Goal: Find contact information: Find contact information

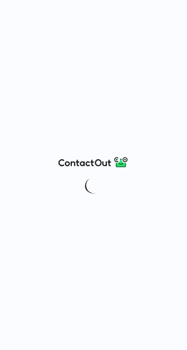
drag, startPoint x: 67, startPoint y: 146, endPoint x: 73, endPoint y: 149, distance: 6.8
click at [67, 146] on div at bounding box center [93, 175] width 187 height 350
click at [183, 118] on div at bounding box center [93, 175] width 187 height 350
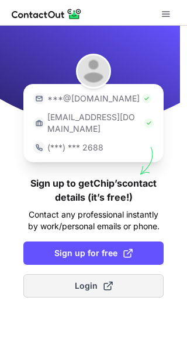
click at [91, 280] on span "Login" at bounding box center [94, 286] width 38 height 12
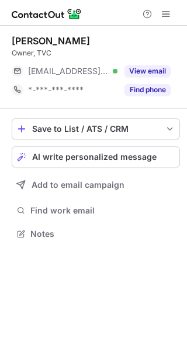
scroll to position [6, 5]
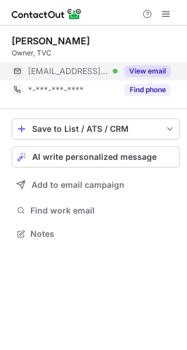
click at [142, 70] on button "View email" at bounding box center [147, 71] width 46 height 12
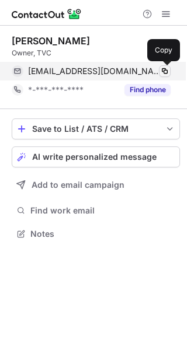
click at [164, 69] on span at bounding box center [164, 70] width 9 height 9
